Goal: Download file/media

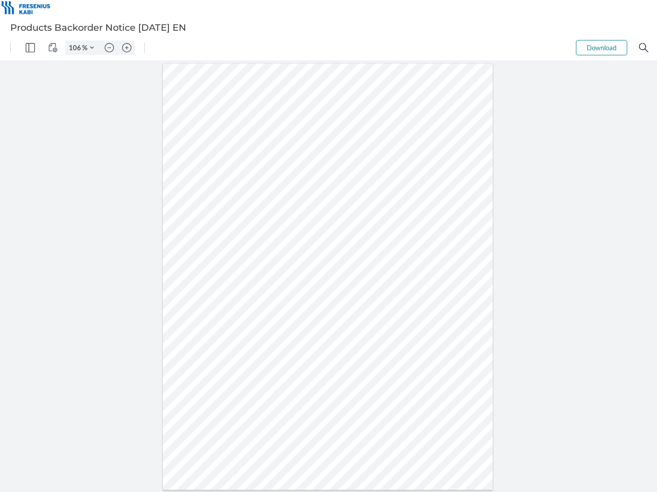
click at [30, 48] on img "Panel" at bounding box center [30, 47] width 9 height 9
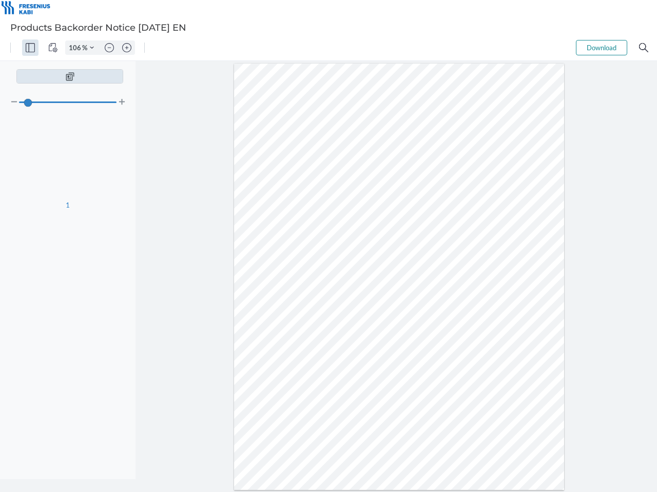
click at [53, 48] on img "View Controls" at bounding box center [52, 47] width 9 height 9
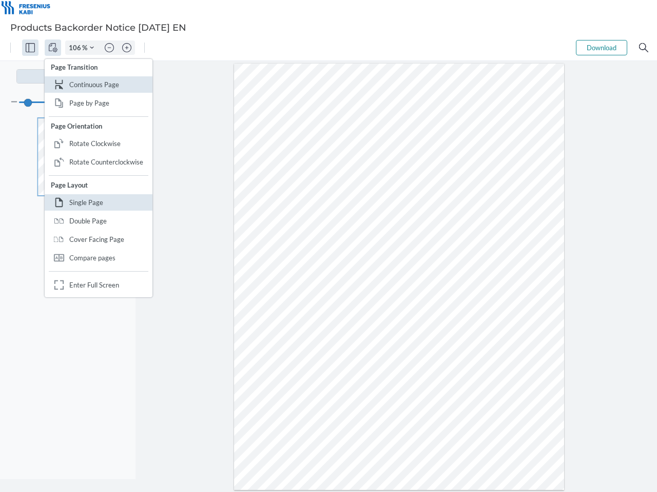
click at [76, 48] on input "106" at bounding box center [74, 47] width 16 height 9
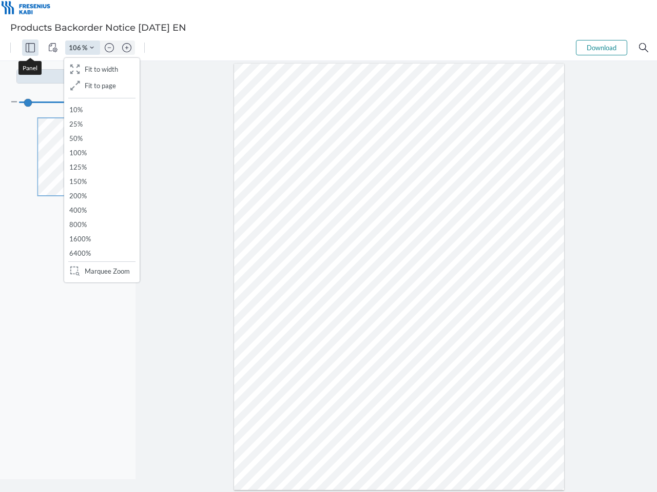
click at [92, 48] on img "Zoom Controls" at bounding box center [92, 48] width 4 height 4
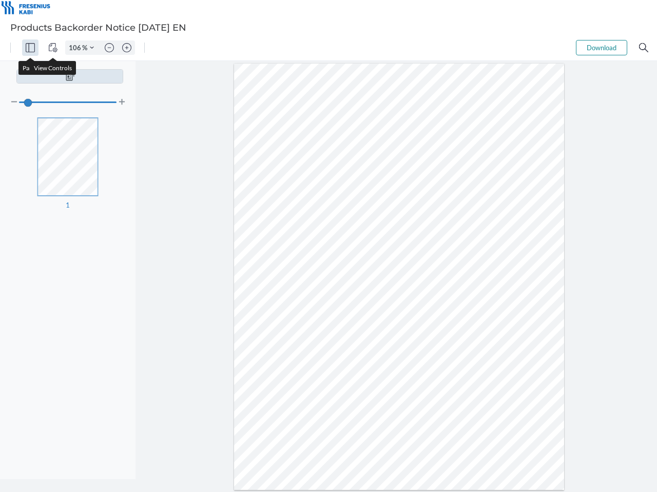
click at [109, 48] on img "Zoom out" at bounding box center [109, 47] width 9 height 9
click at [127, 48] on img "Zoom in" at bounding box center [126, 47] width 9 height 9
type input "106"
click at [601, 48] on button "Download" at bounding box center [601, 47] width 51 height 15
click at [643, 48] on img "Search" at bounding box center [643, 47] width 9 height 9
